Goal: Check status: Check status

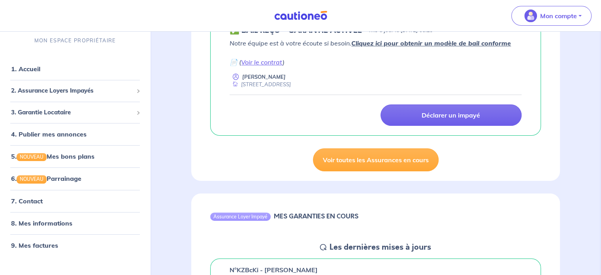
scroll to position [166, 0]
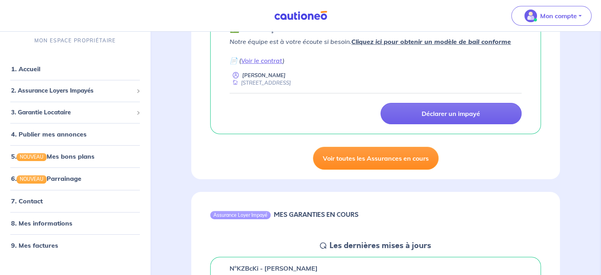
click at [338, 161] on link "Voir toutes les Assurances en cours" at bounding box center [376, 158] width 126 height 23
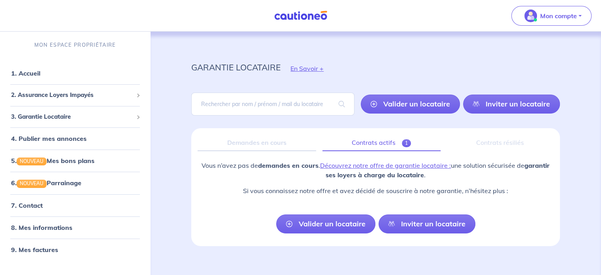
click at [378, 147] on link "Contrats actifs 1" at bounding box center [382, 142] width 118 height 17
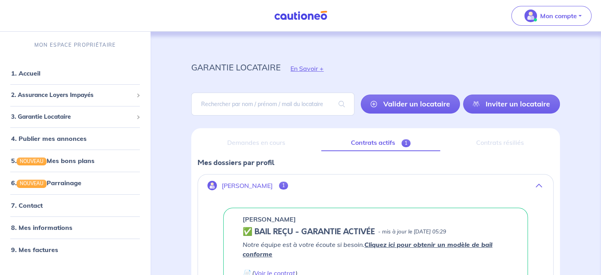
click at [257, 147] on div "Demandes en cours" at bounding box center [256, 142] width 117 height 17
click at [93, 95] on span "2. Assurance Loyers Impayés" at bounding box center [72, 95] width 122 height 9
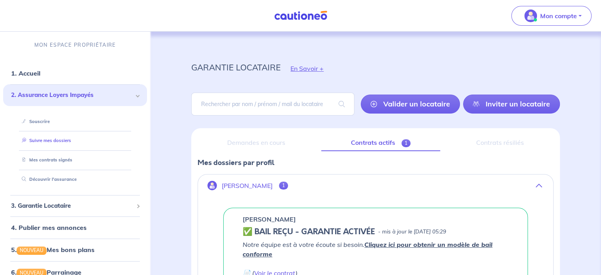
click at [70, 138] on link "Suivre mes dossiers" at bounding box center [45, 141] width 53 height 6
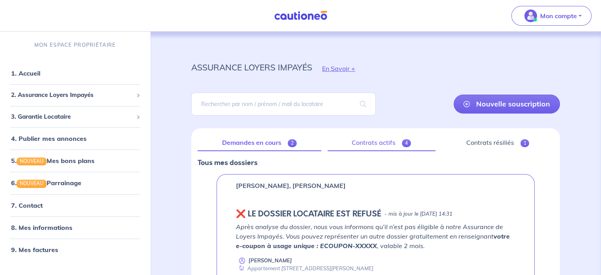
click at [376, 140] on link "Contrats actifs 4" at bounding box center [382, 142] width 108 height 17
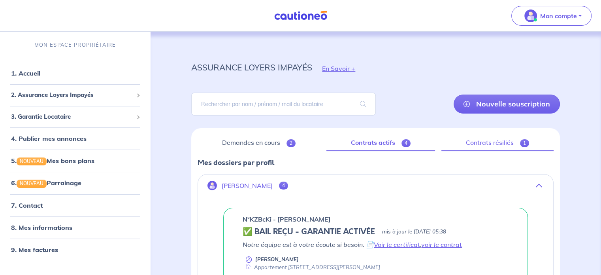
click at [490, 144] on link "Contrats résiliés 1" at bounding box center [498, 142] width 112 height 17
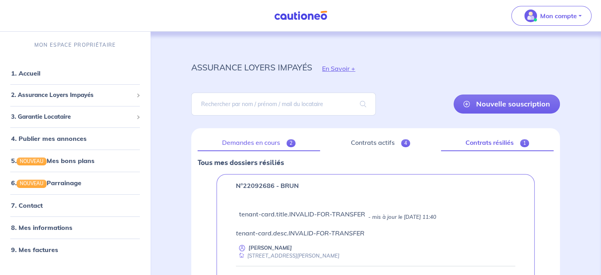
click at [267, 140] on link "Demandes en cours 2" at bounding box center [259, 142] width 123 height 17
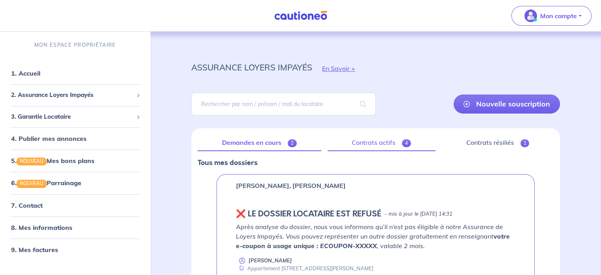
click at [378, 136] on link "Contrats actifs 4" at bounding box center [382, 142] width 108 height 17
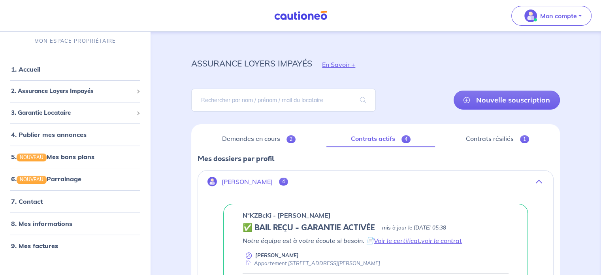
scroll to position [59, 0]
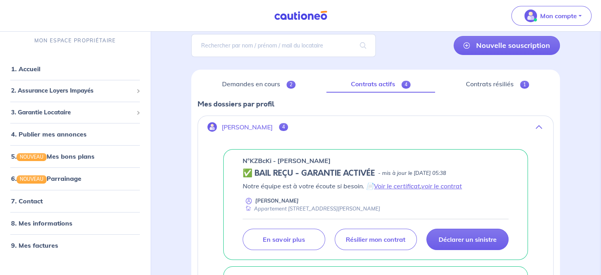
drag, startPoint x: 338, startPoint y: 163, endPoint x: 278, endPoint y: 161, distance: 60.9
click at [278, 161] on div "n°KZBcKi - [PERSON_NAME]" at bounding box center [376, 160] width 266 height 9
copy p "[PERSON_NAME]"
click at [436, 183] on link "voir le contrat" at bounding box center [442, 186] width 41 height 8
drag, startPoint x: 270, startPoint y: 163, endPoint x: 251, endPoint y: 163, distance: 19.8
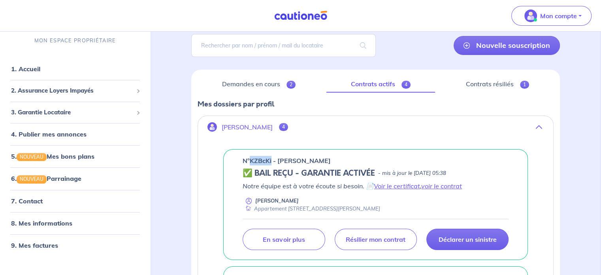
click at [251, 163] on p "n°KZBcKi - [PERSON_NAME]" at bounding box center [287, 160] width 88 height 9
click at [433, 189] on link "voir le contrat" at bounding box center [442, 186] width 41 height 8
